Goal: Navigation & Orientation: Go to known website

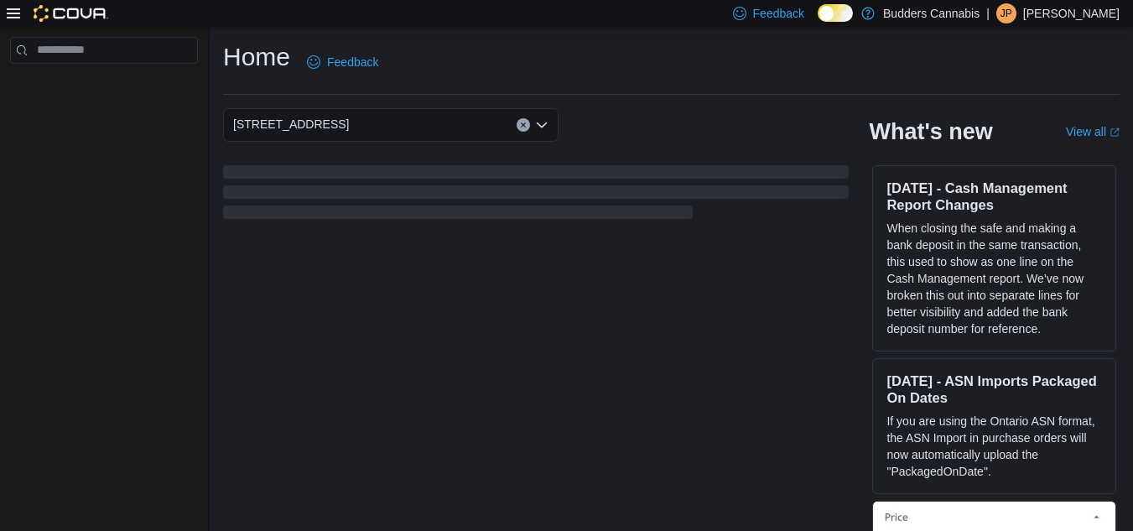
click at [1069, 13] on p "[PERSON_NAME]" at bounding box center [1072, 13] width 96 height 20
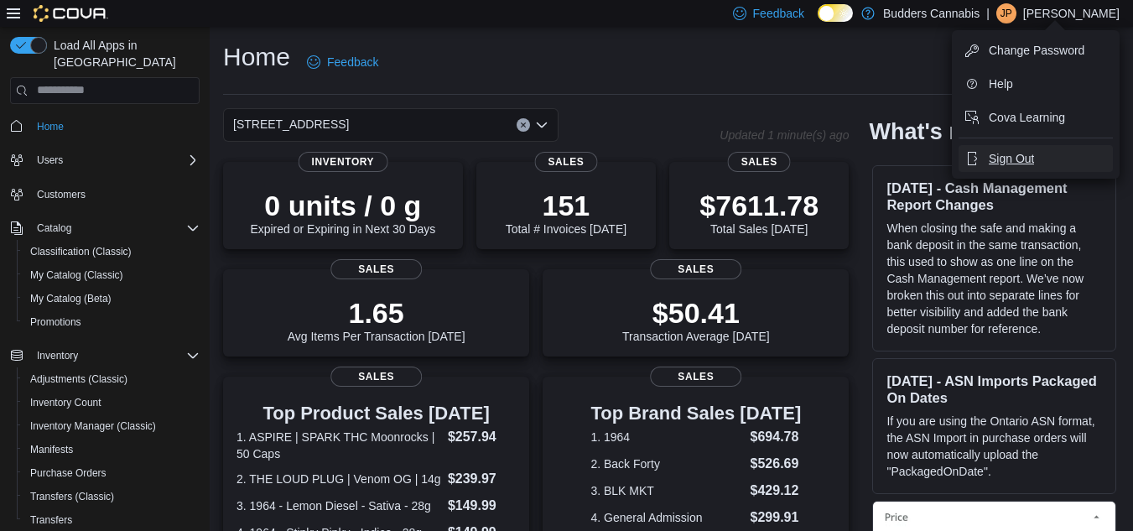
click at [1021, 151] on span "Sign Out" at bounding box center [1011, 158] width 45 height 17
